Goal: Information Seeking & Learning: Find specific fact

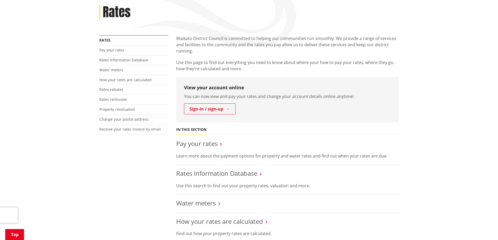
scroll to position [105, 0]
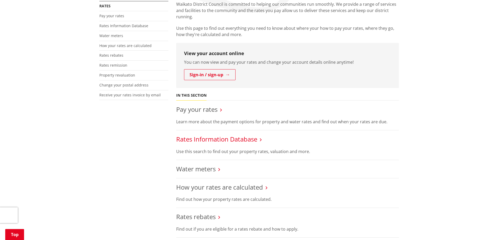
click at [204, 141] on link "Rates Information Database" at bounding box center [216, 139] width 81 height 9
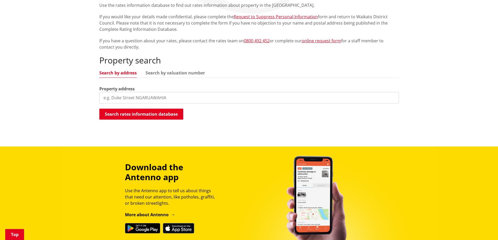
scroll to position [105, 0]
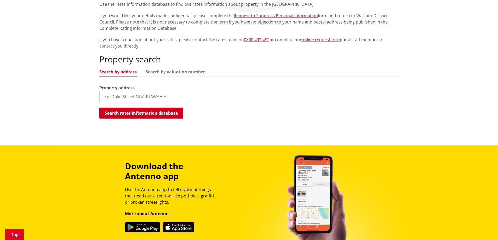
click at [143, 112] on button "Search rates information database" at bounding box center [141, 113] width 84 height 11
click at [136, 96] on input "search" at bounding box center [249, 97] width 300 height 12
type input "15 kaikomako"
click at [132, 112] on button "Search rates information database" at bounding box center [141, 113] width 84 height 11
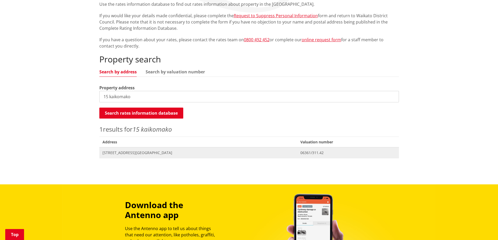
click at [132, 151] on span "[STREET_ADDRESS][GEOGRAPHIC_DATA]" at bounding box center [199, 152] width 192 height 5
